Goal: Information Seeking & Learning: Compare options

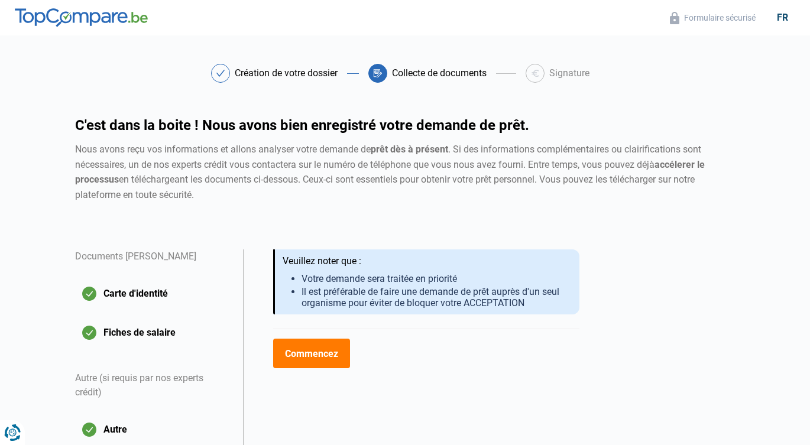
click at [148, 20] on img at bounding box center [81, 17] width 133 height 19
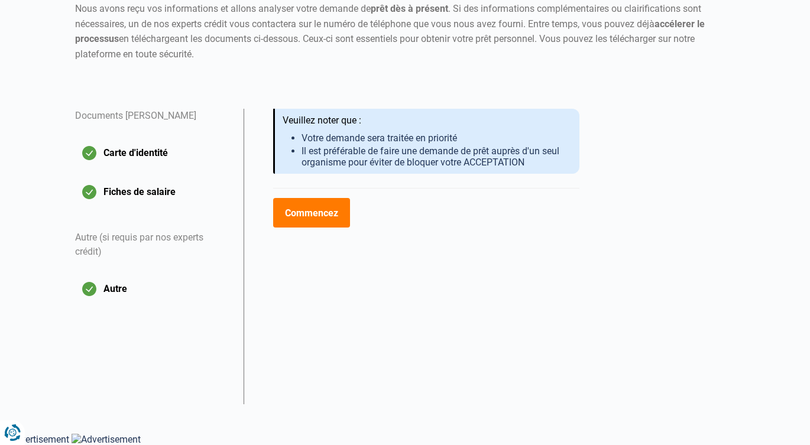
scroll to position [289, 0]
click at [327, 198] on button "Commencez" at bounding box center [311, 213] width 76 height 30
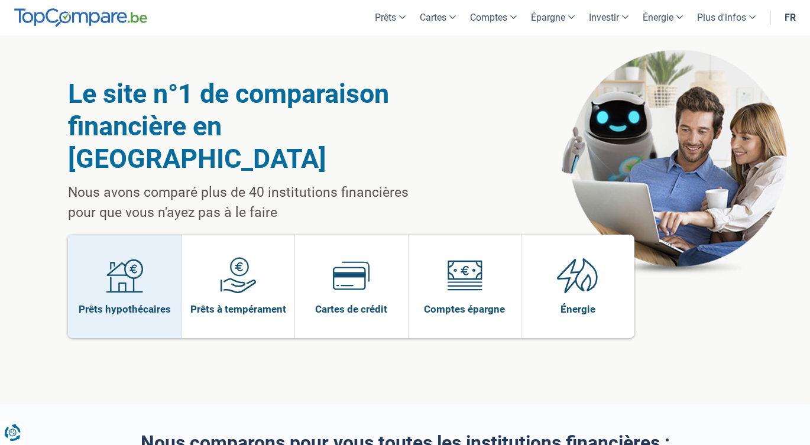
click at [102, 257] on link "Prêts hypothécaires" at bounding box center [125, 287] width 114 height 104
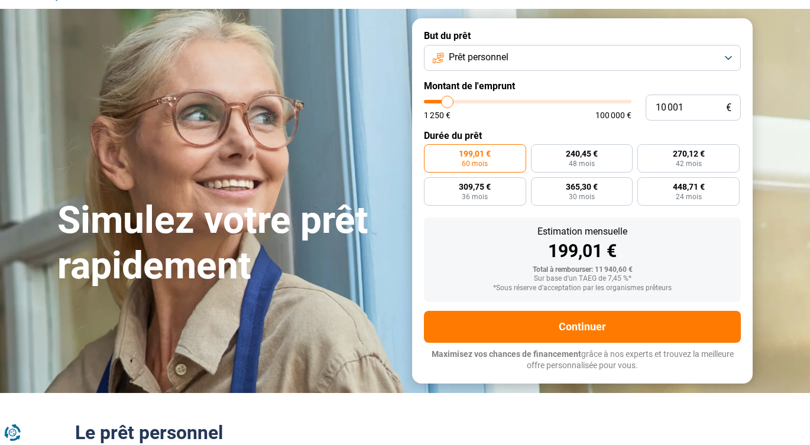
scroll to position [62, 0]
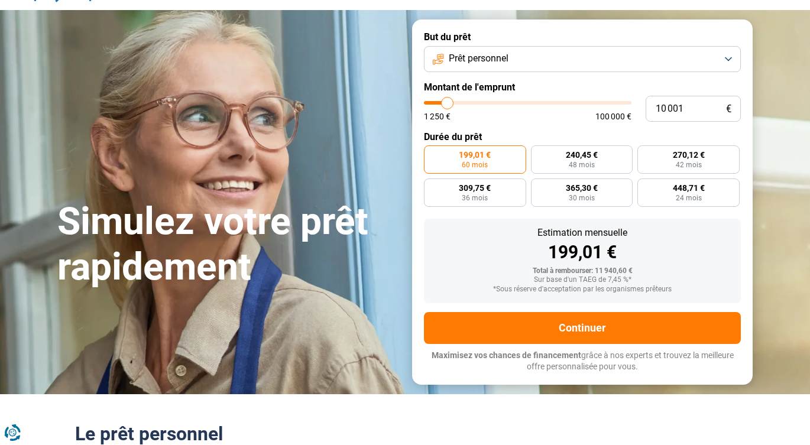
click at [723, 64] on button "Prêt personnel" at bounding box center [582, 59] width 317 height 26
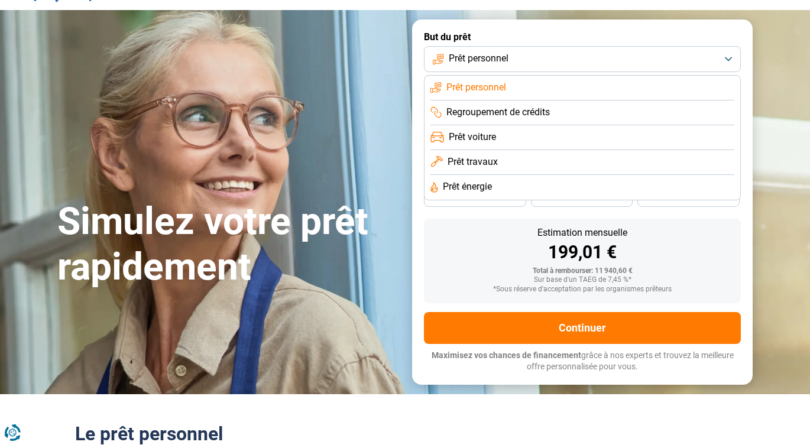
click at [506, 94] on span "Prêt personnel" at bounding box center [477, 87] width 60 height 13
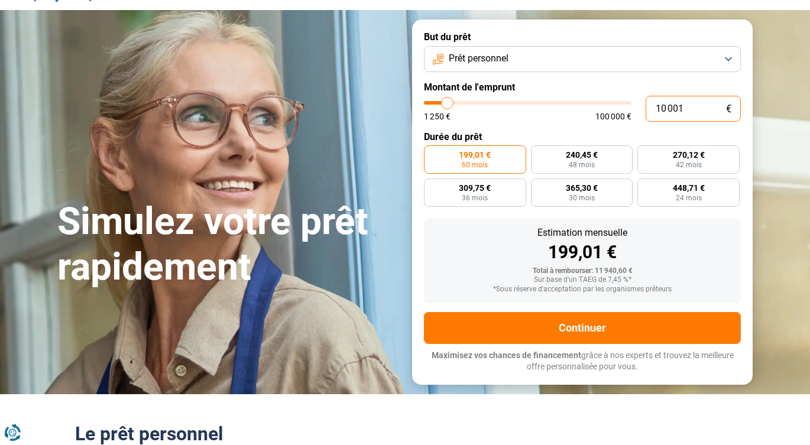
drag, startPoint x: 696, startPoint y: 132, endPoint x: 652, endPoint y: 133, distance: 43.2
click at [652, 122] on input "10 001" at bounding box center [693, 109] width 95 height 26
type input "5"
type input "1250"
type input "50"
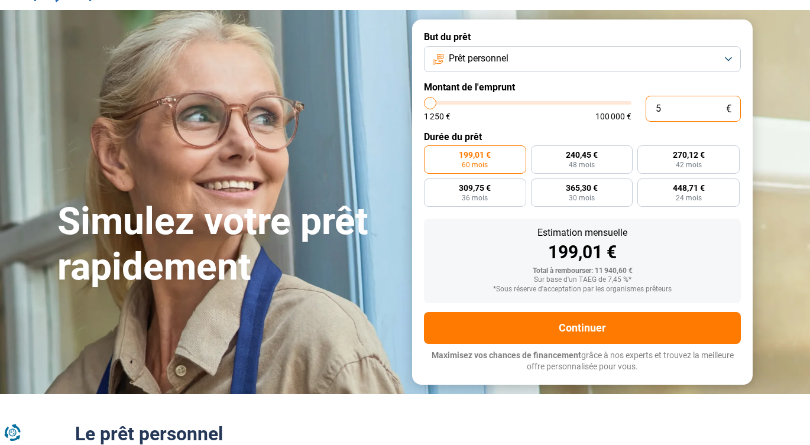
type input "1250"
type input "500"
type input "1250"
type input "5 000"
type input "5000"
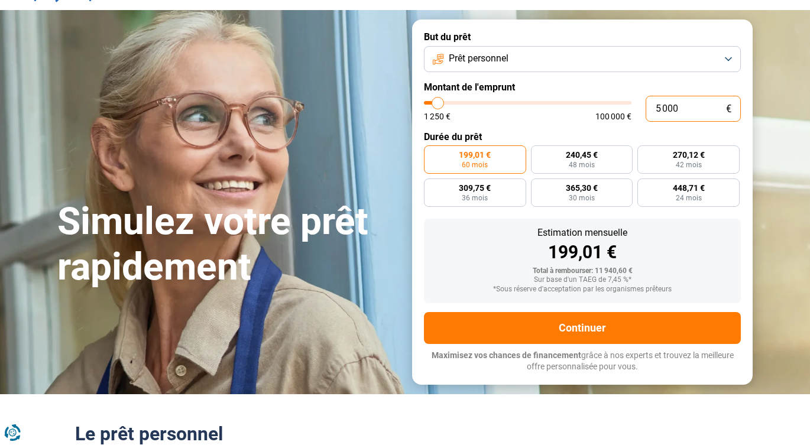
type input "50 000"
type input "50000"
radio input "false"
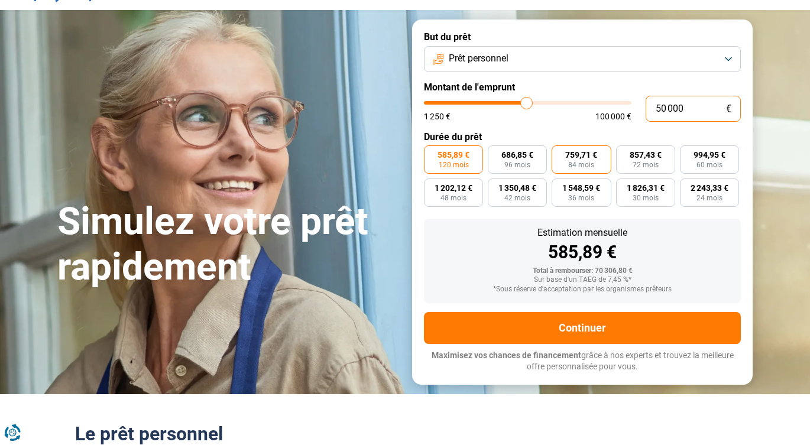
scroll to position [81, 0]
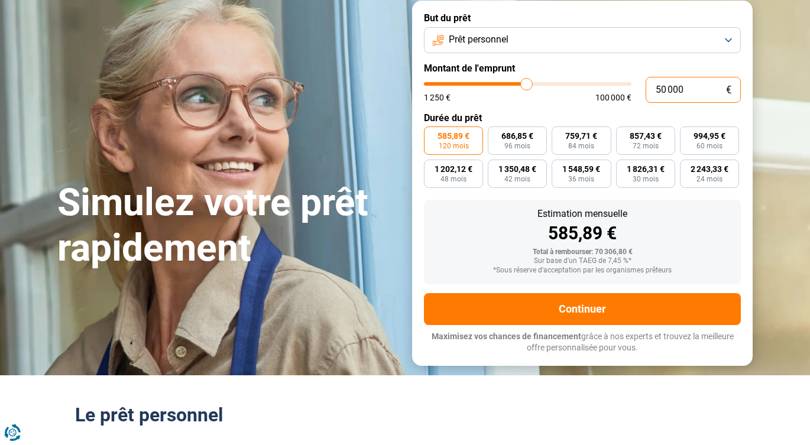
type input "50 000"
click at [462, 150] on span "120 mois" at bounding box center [454, 146] width 30 height 7
click at [432, 134] on input "585,89 € 120 mois" at bounding box center [428, 131] width 8 height 8
click at [722, 44] on button "Prêt personnel" at bounding box center [582, 40] width 317 height 26
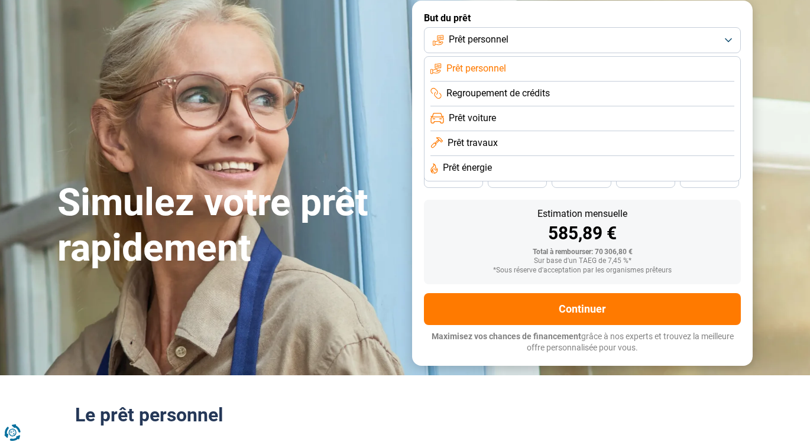
click at [496, 100] on span "Regroupement de crédits" at bounding box center [499, 93] width 104 height 13
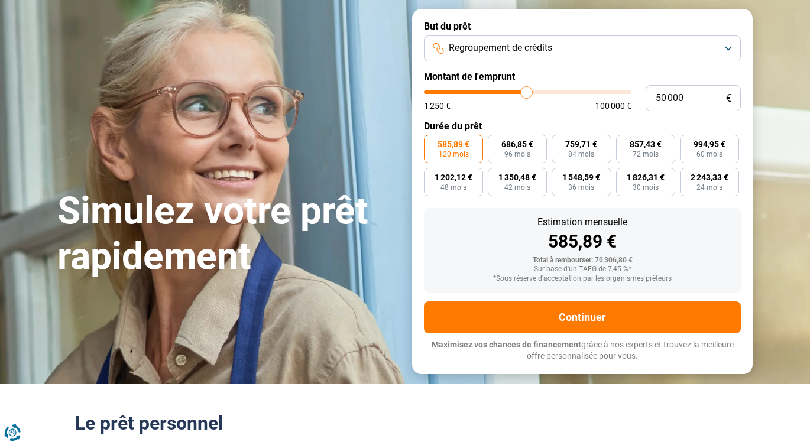
scroll to position [73, 0]
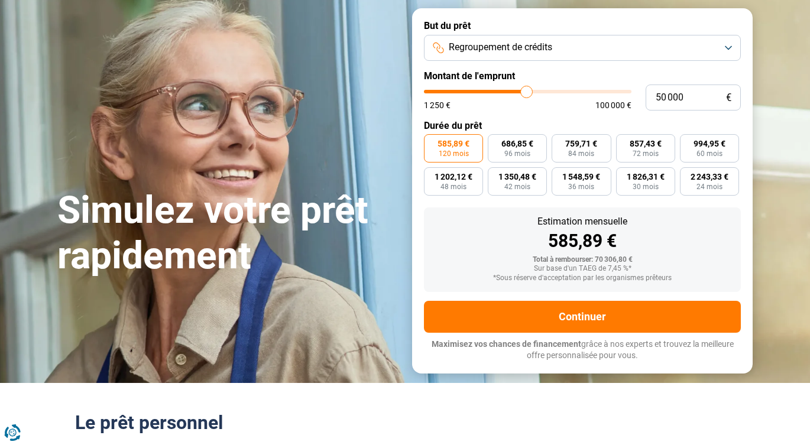
click at [725, 61] on button "Regroupement de crédits" at bounding box center [582, 48] width 317 height 26
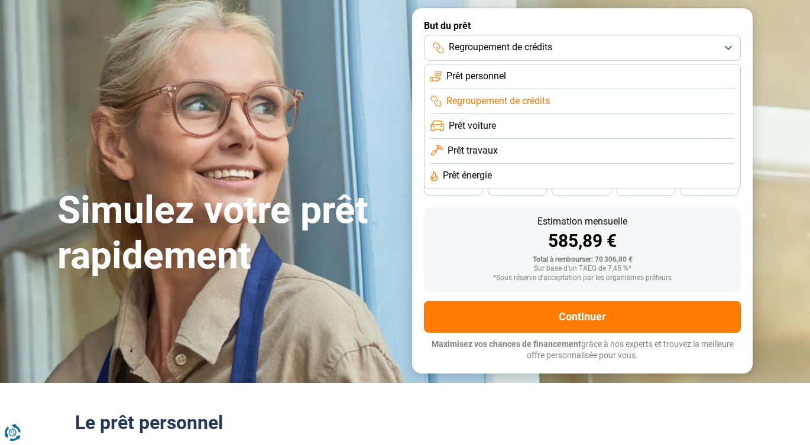
click at [491, 83] on span "Prêt personnel" at bounding box center [477, 76] width 60 height 13
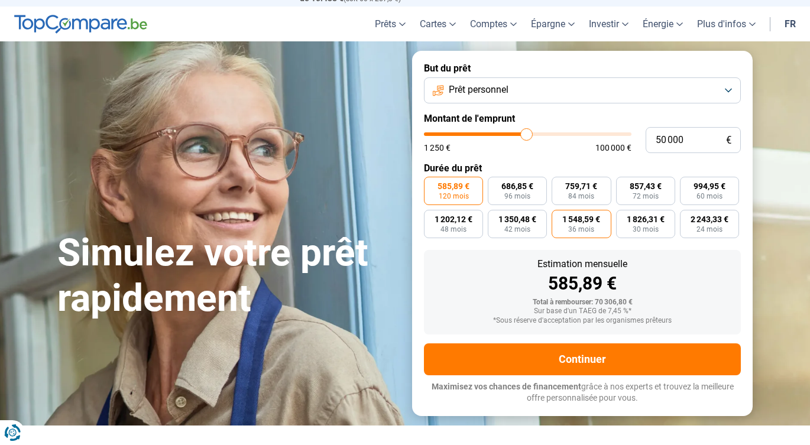
scroll to position [28, 0]
